Goal: Information Seeking & Learning: Learn about a topic

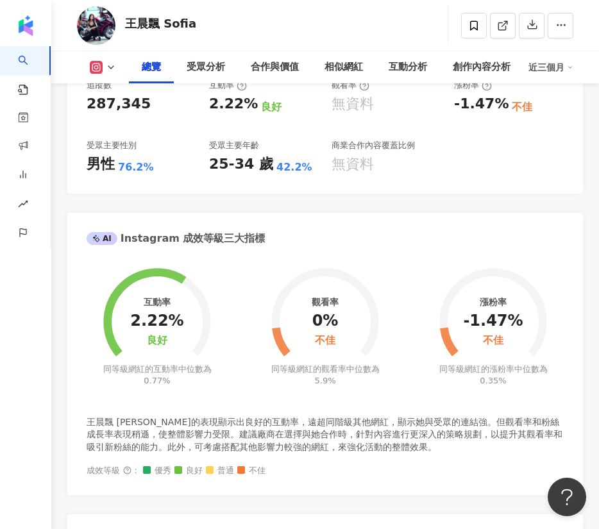
scroll to position [577, 0]
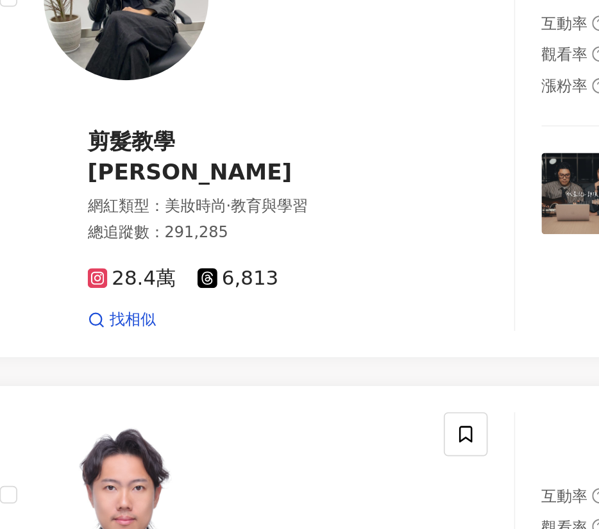
scroll to position [0, 781]
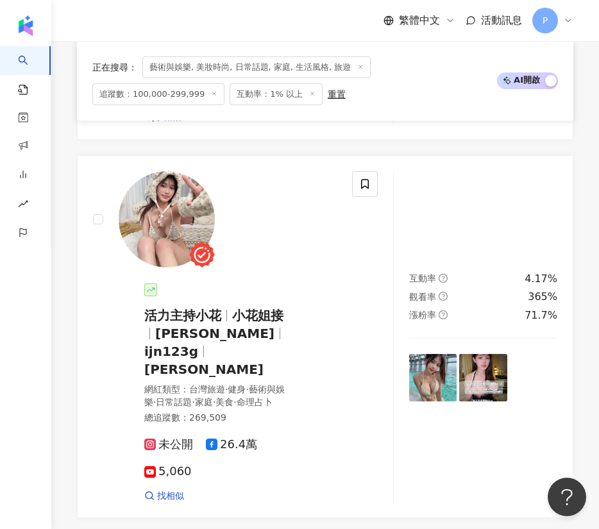
scroll to position [2669, 0]
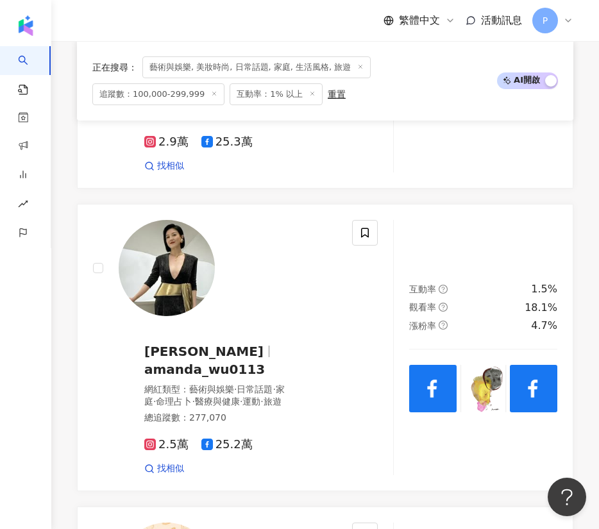
scroll to position [2206, 0]
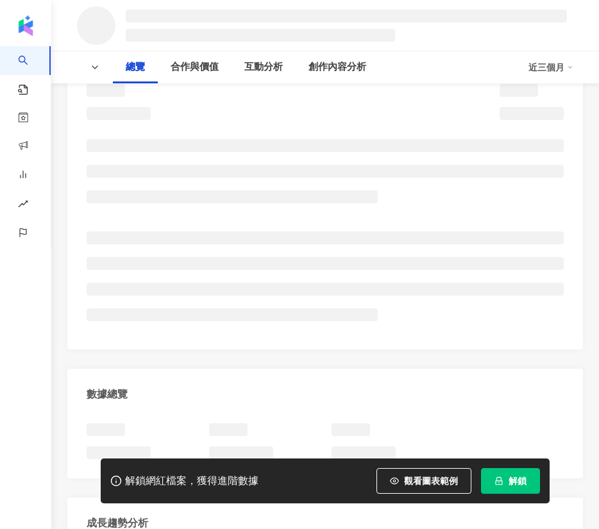
scroll to position [155, 0]
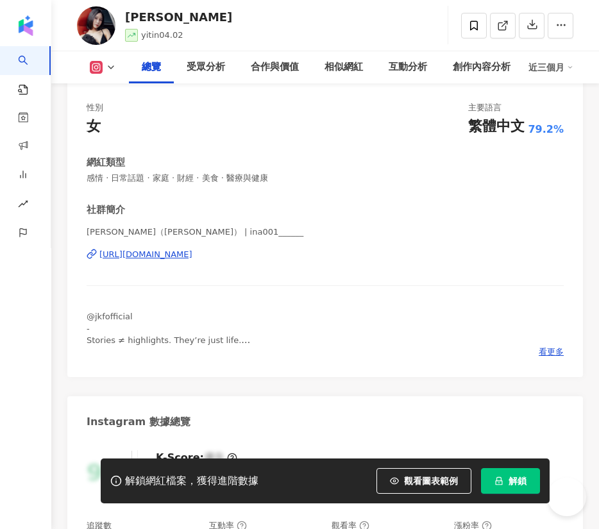
click at [192, 251] on div "https://www.instagram.com/ina001______/" at bounding box center [145, 255] width 93 height 12
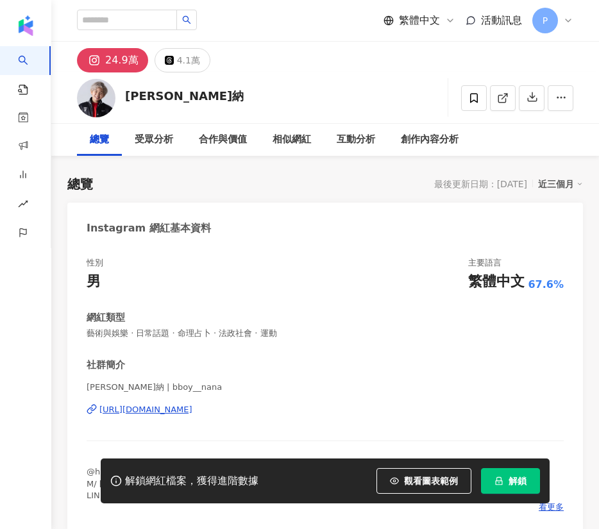
click at [185, 410] on div "https://www.instagram.com/bboy__nana/" at bounding box center [145, 410] width 93 height 12
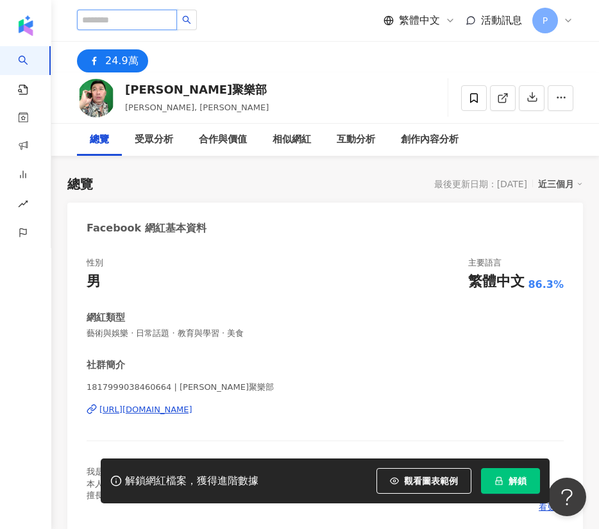
click at [169, 21] on input "search" at bounding box center [127, 20] width 100 height 21
paste input "***"
type input "****"
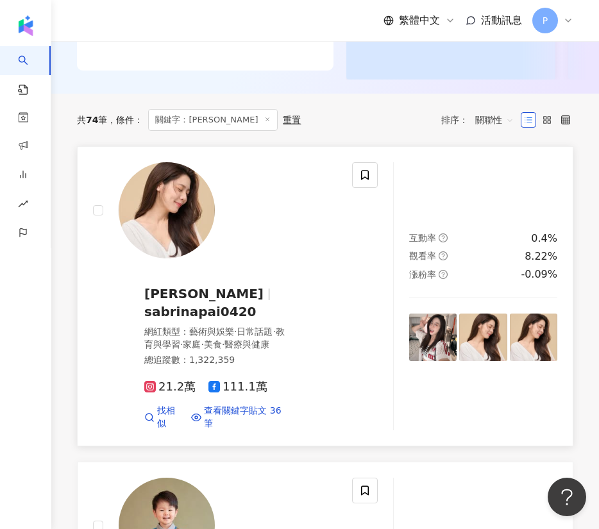
scroll to position [391, 0]
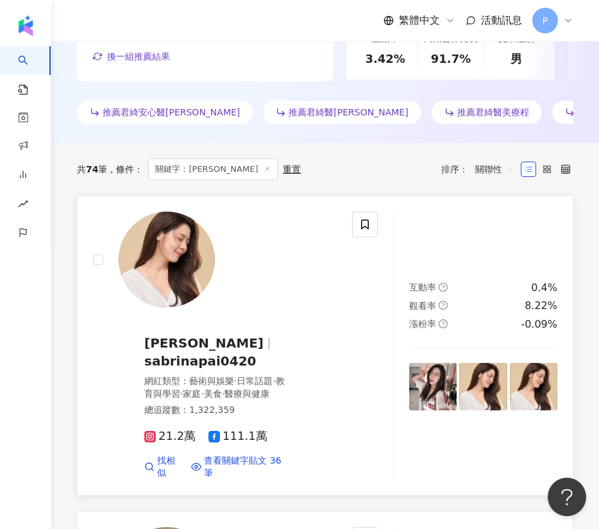
click at [197, 245] on div at bounding box center [215, 260] width 244 height 96
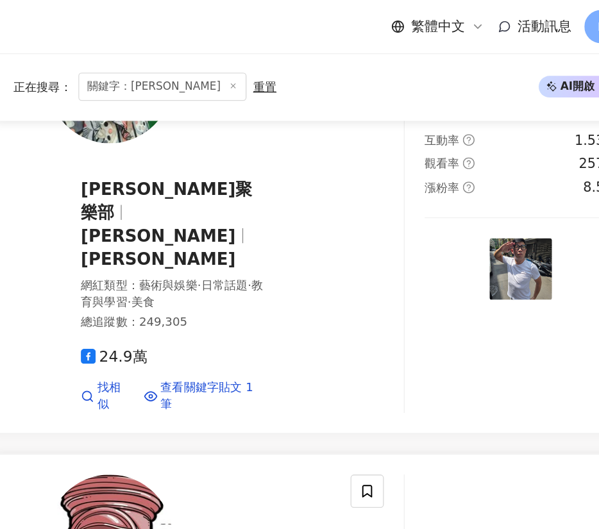
scroll to position [1516, 0]
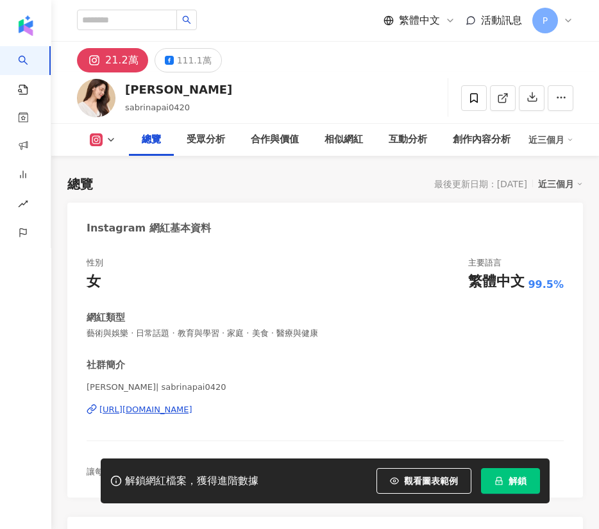
click at [153, 412] on div "https://www.instagram.com/sabrinapai0420/" at bounding box center [145, 410] width 93 height 12
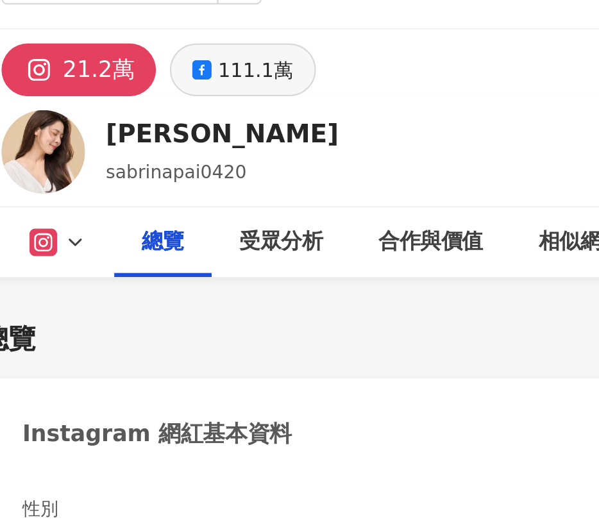
click at [169, 64] on icon at bounding box center [169, 60] width 9 height 9
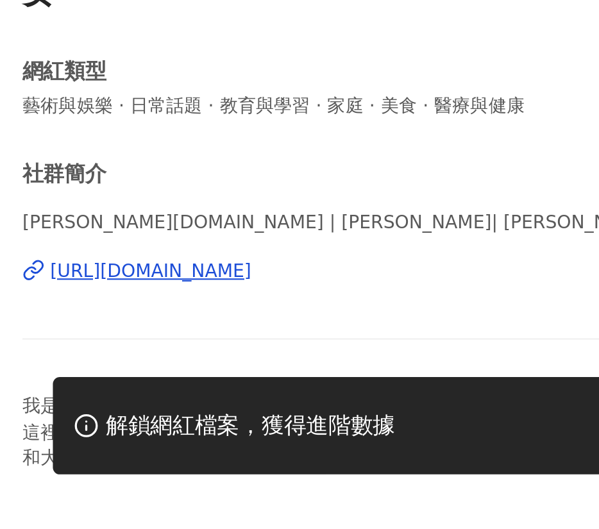
click at [192, 407] on div "https://www.facebook.com/202176389808902" at bounding box center [145, 410] width 93 height 12
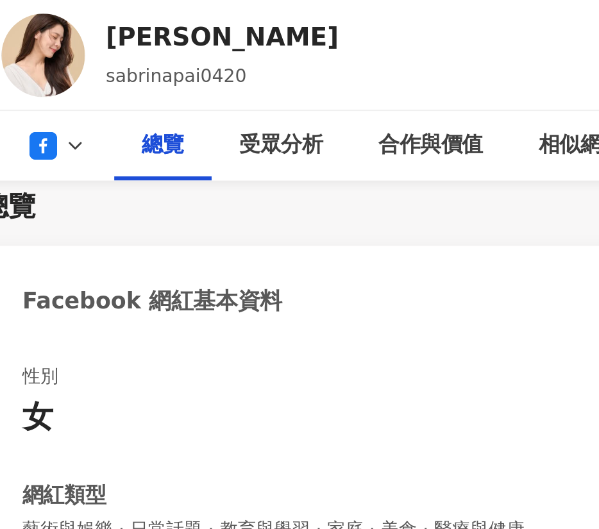
scroll to position [88, 0]
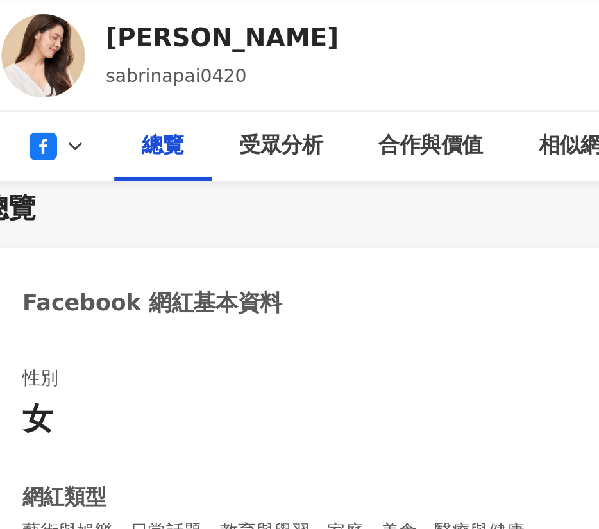
click at [109, 68] on icon at bounding box center [111, 67] width 10 height 10
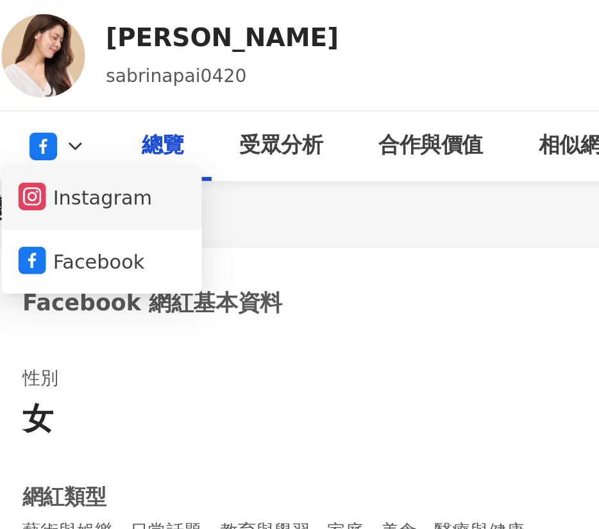
click at [117, 92] on button "Instagram" at bounding box center [123, 91] width 77 height 18
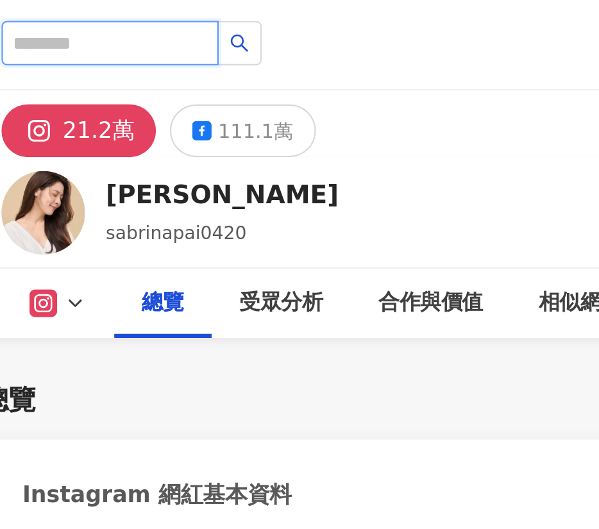
click at [165, 20] on input "search" at bounding box center [127, 20] width 100 height 21
type input "*"
type input "***"
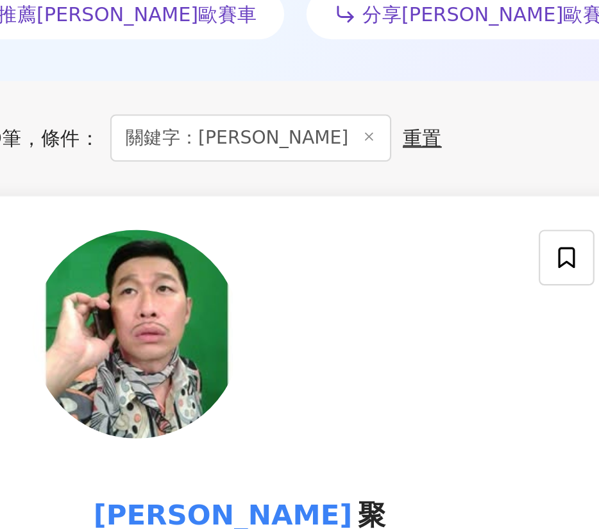
scroll to position [257, 0]
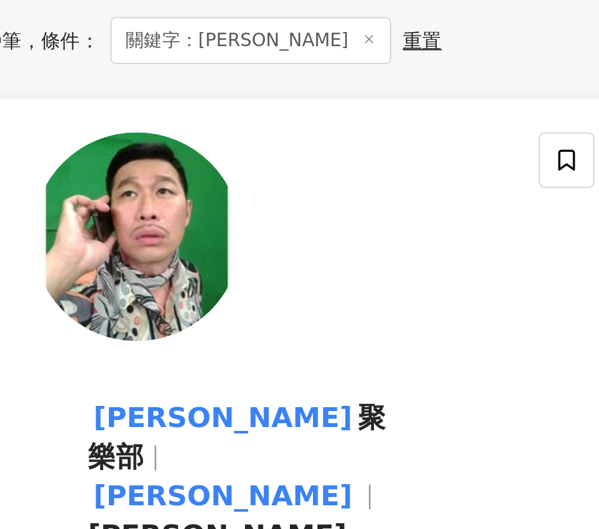
click at [281, 469] on span "聚樂部" at bounding box center [212, 485] width 137 height 33
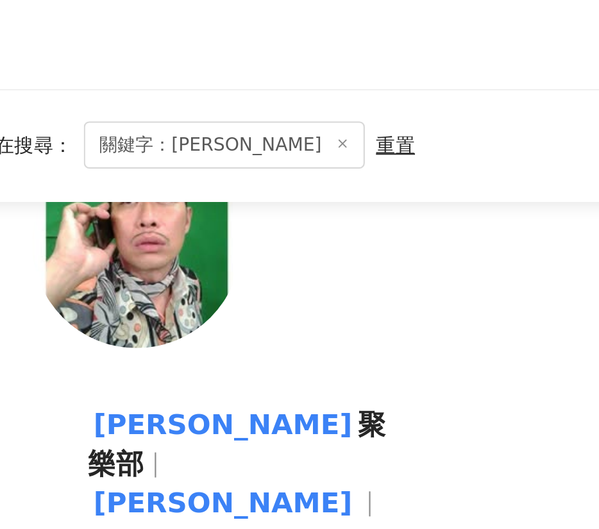
scroll to position [523, 0]
